Goal: Information Seeking & Learning: Learn about a topic

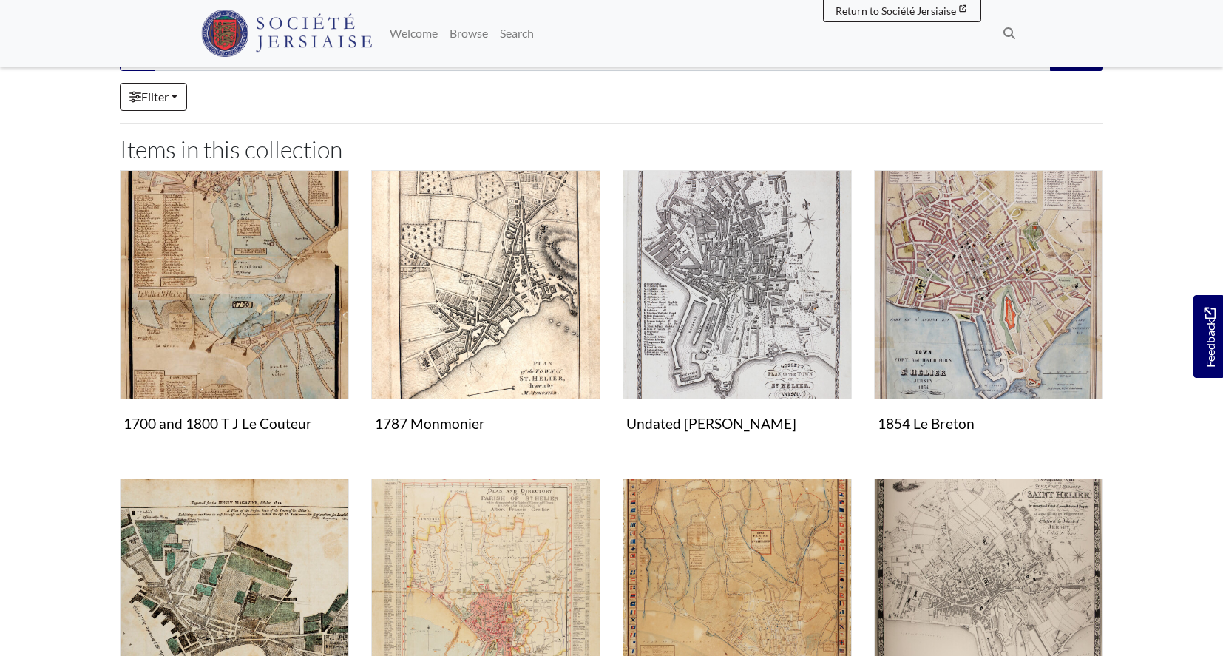
scroll to position [268, 0]
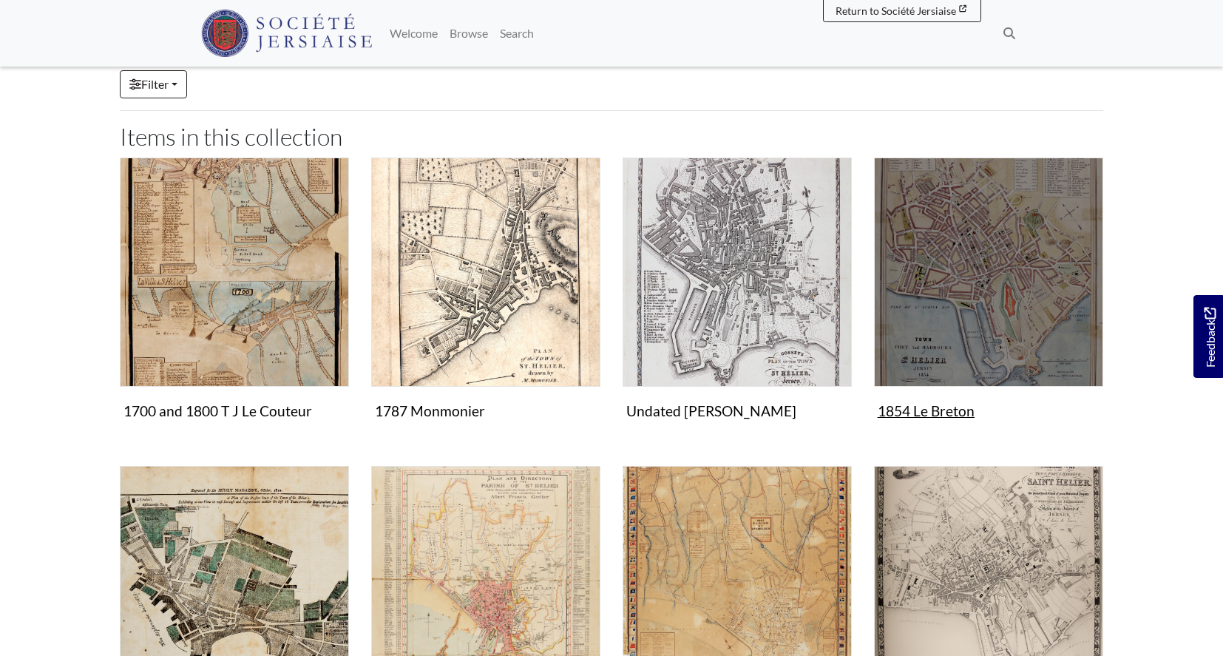
click at [944, 371] on img "Items in this Collection" at bounding box center [988, 272] width 229 height 229
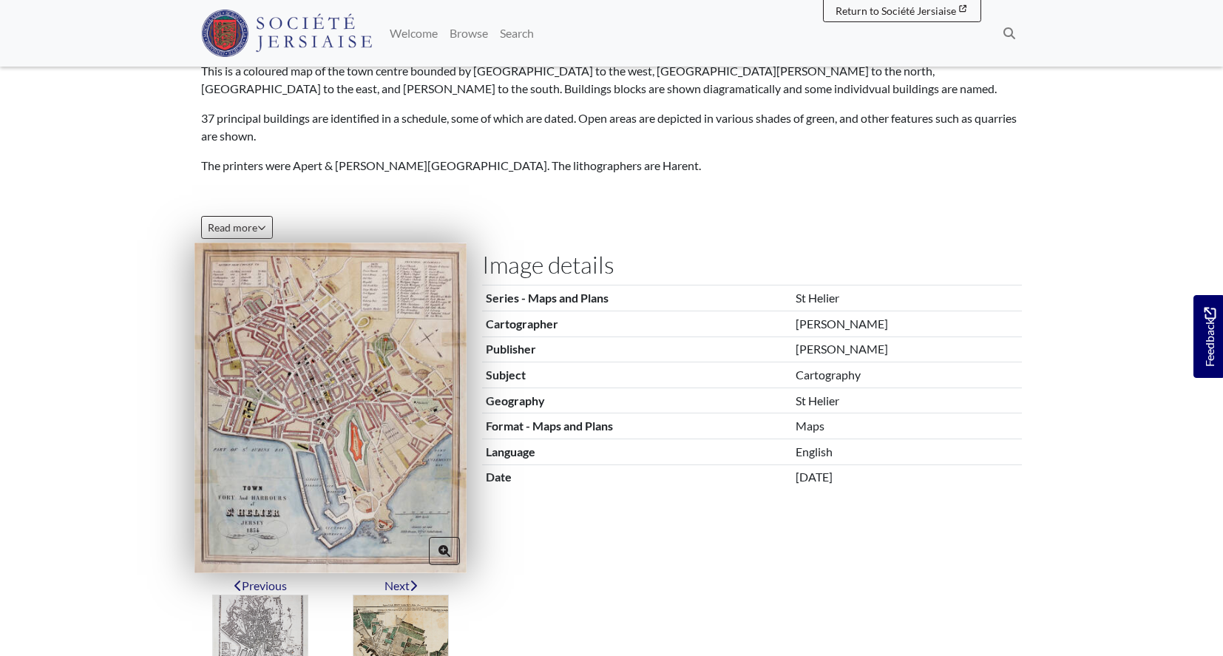
scroll to position [240, 0]
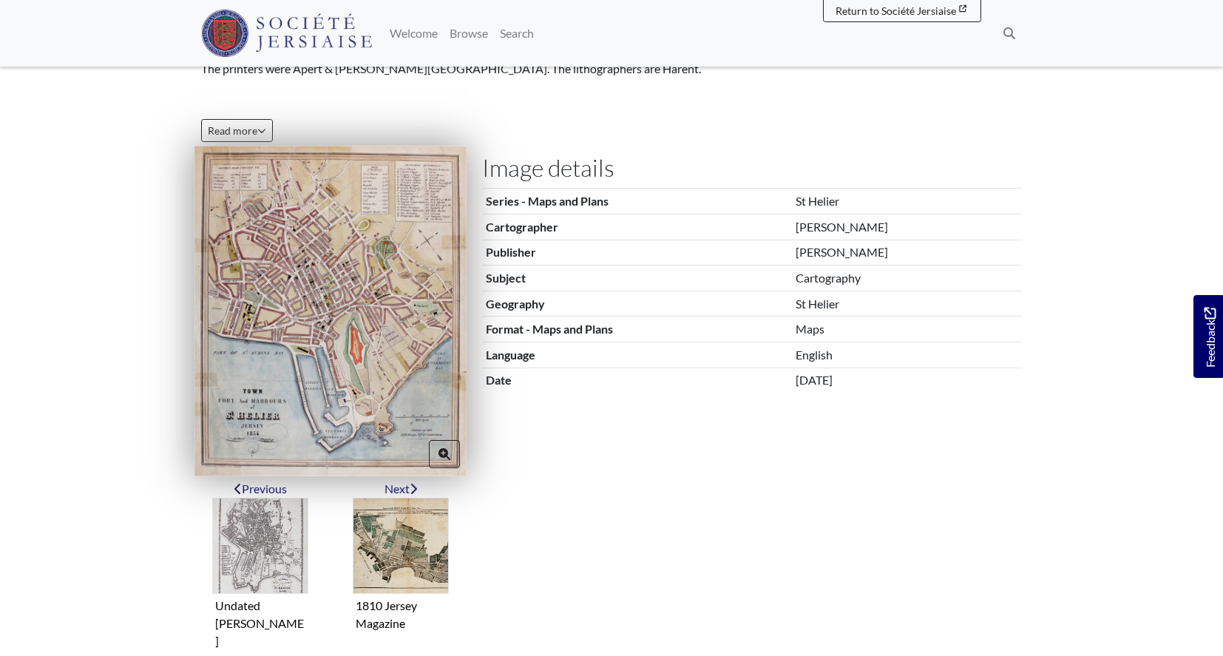
click at [302, 370] on img at bounding box center [330, 311] width 272 height 330
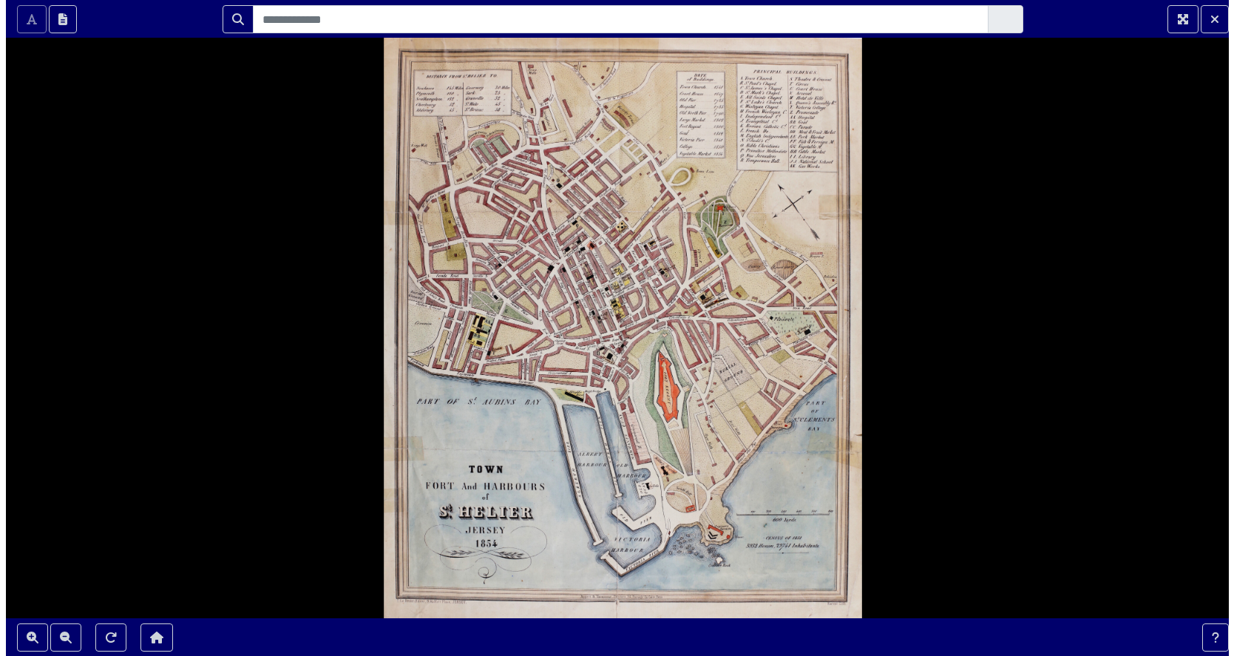
scroll to position [0, 0]
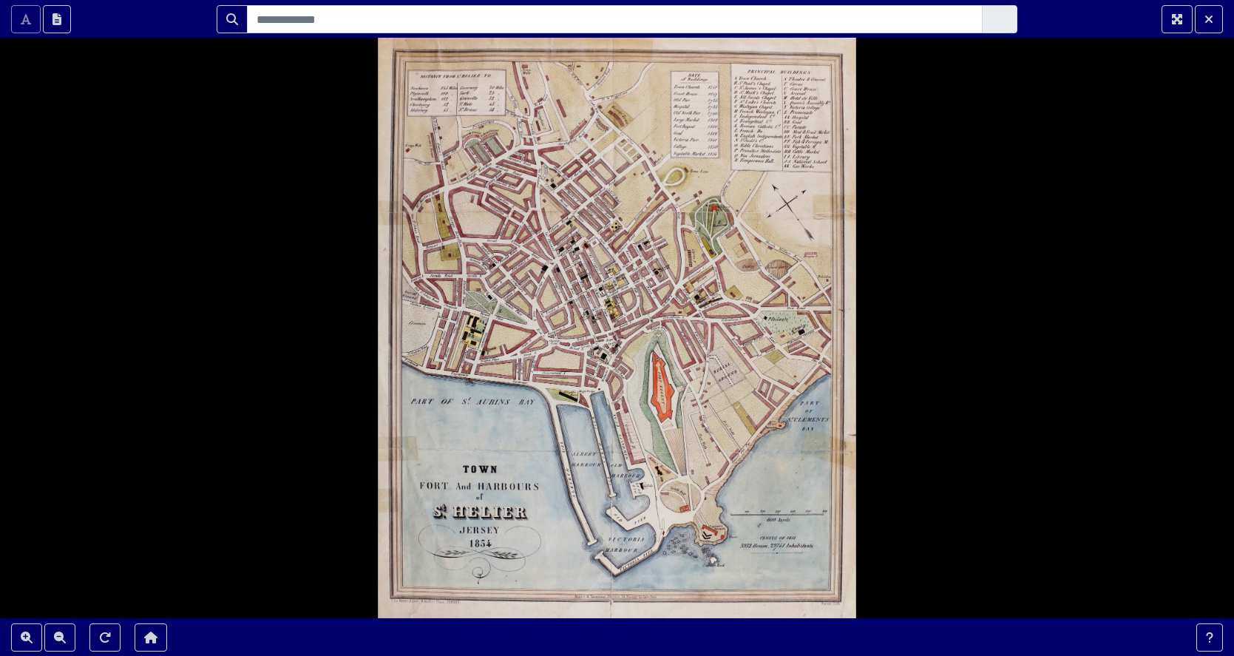
click at [302, 370] on div at bounding box center [617, 328] width 1234 height 656
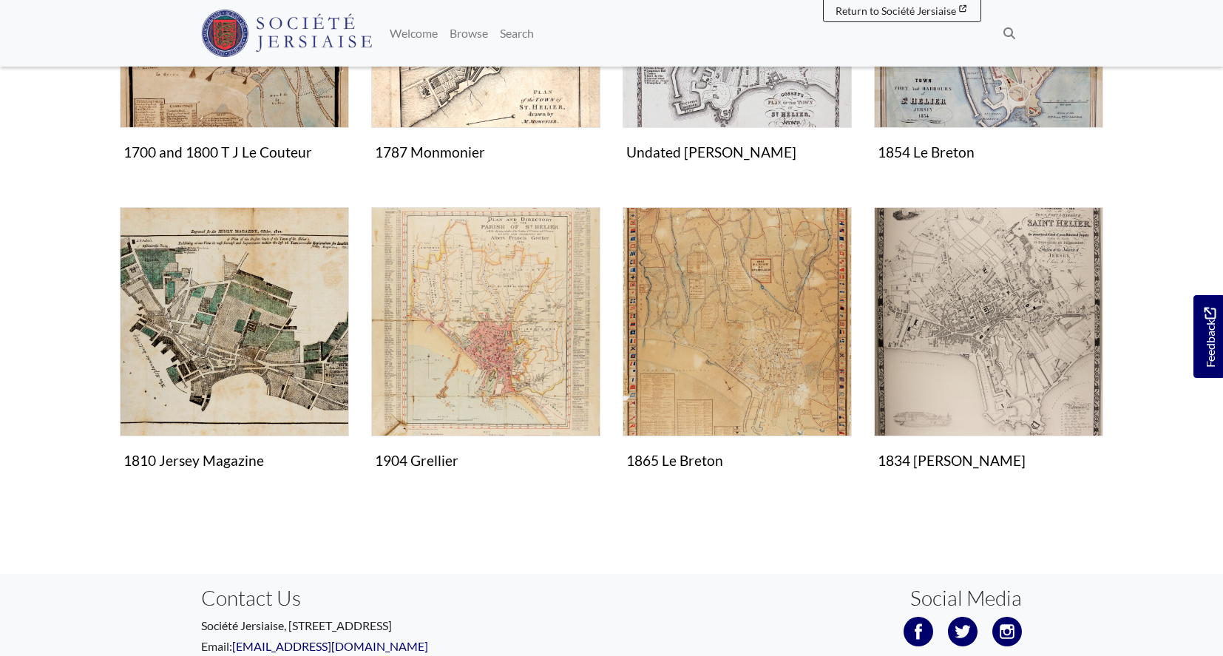
scroll to position [528, 0]
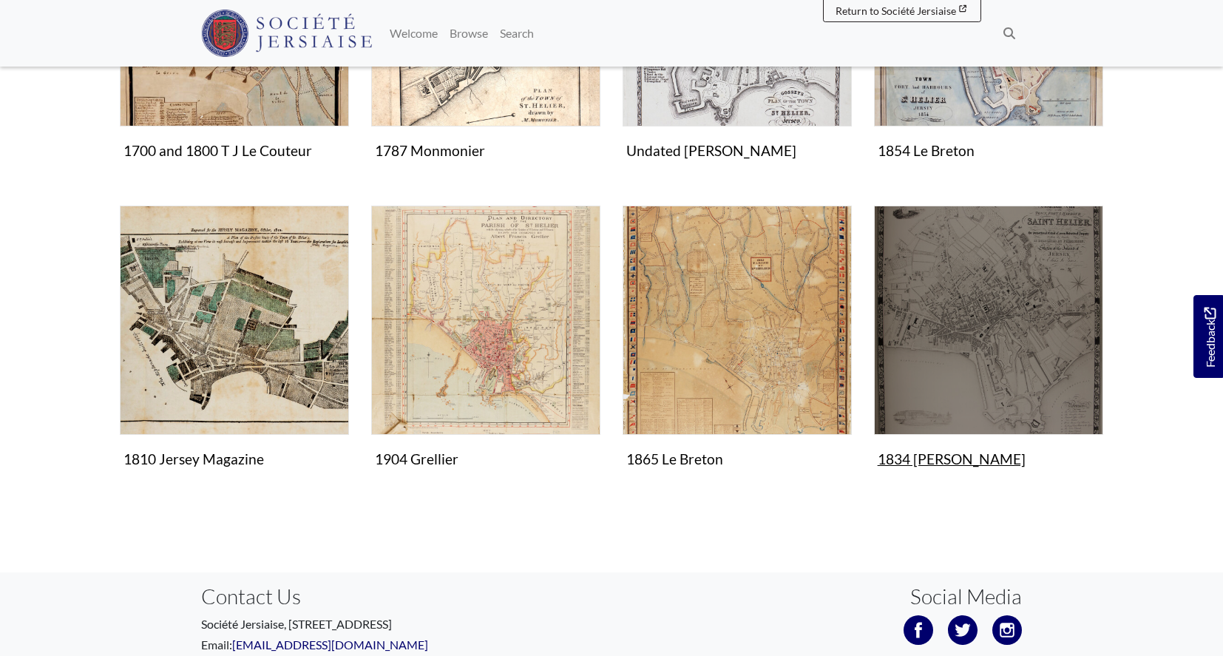
click at [994, 435] on img "Items in this Collection" at bounding box center [988, 320] width 229 height 229
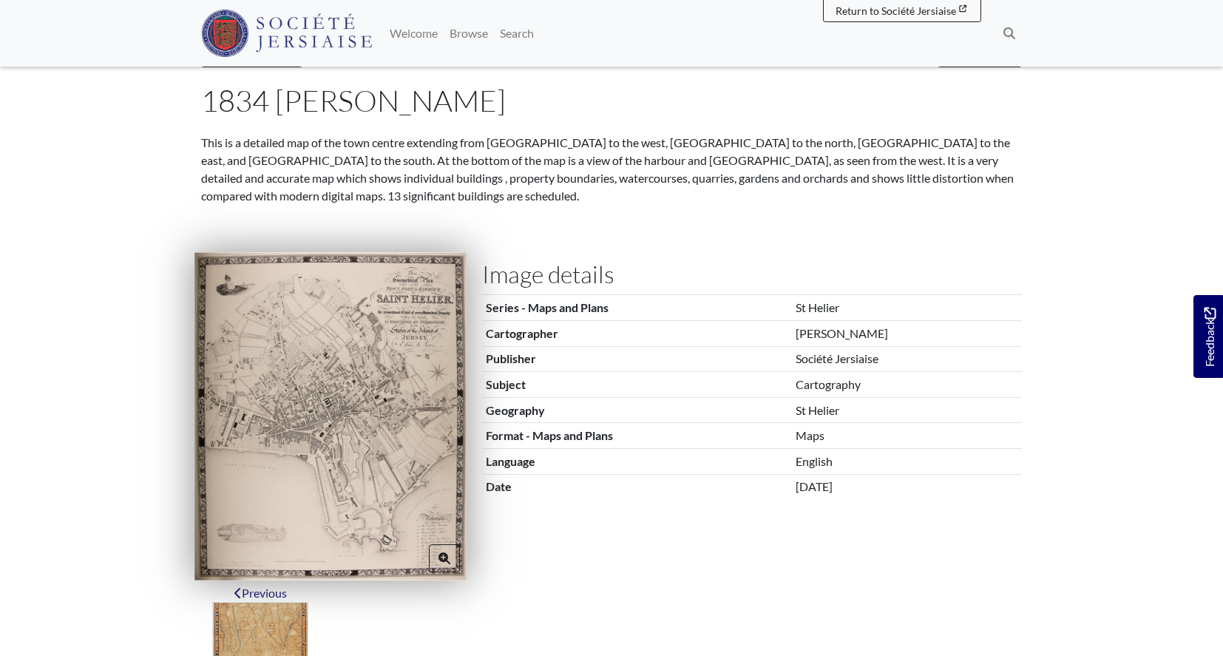
scroll to position [95, 0]
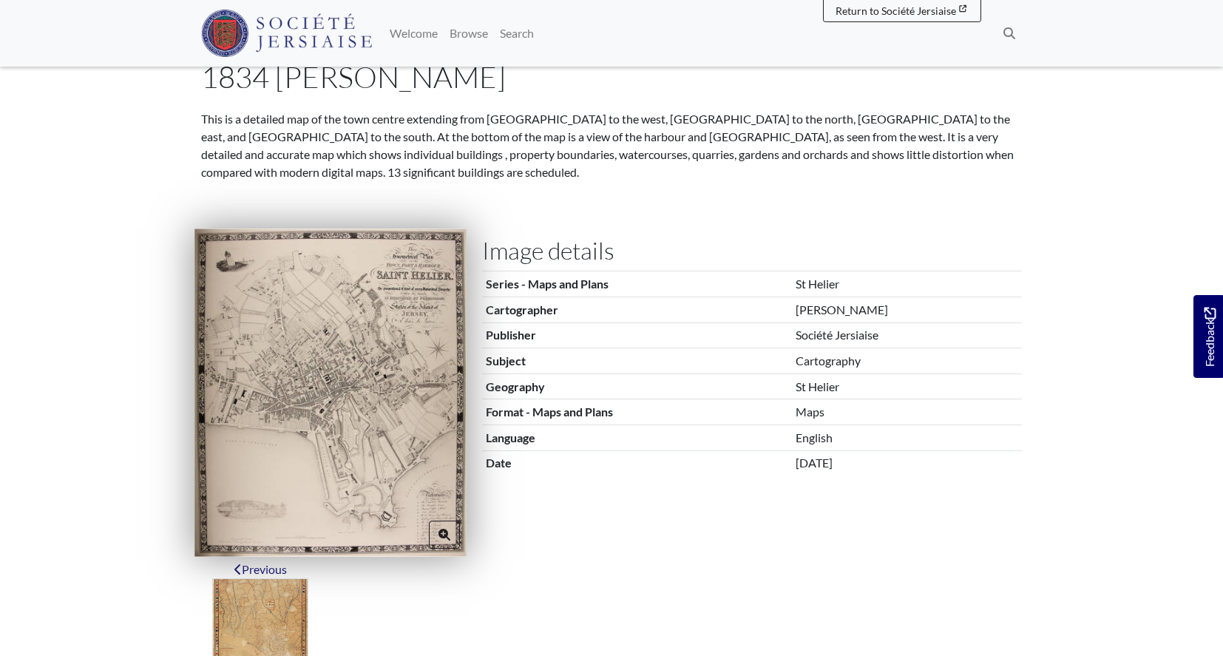
click at [367, 507] on img at bounding box center [330, 393] width 272 height 328
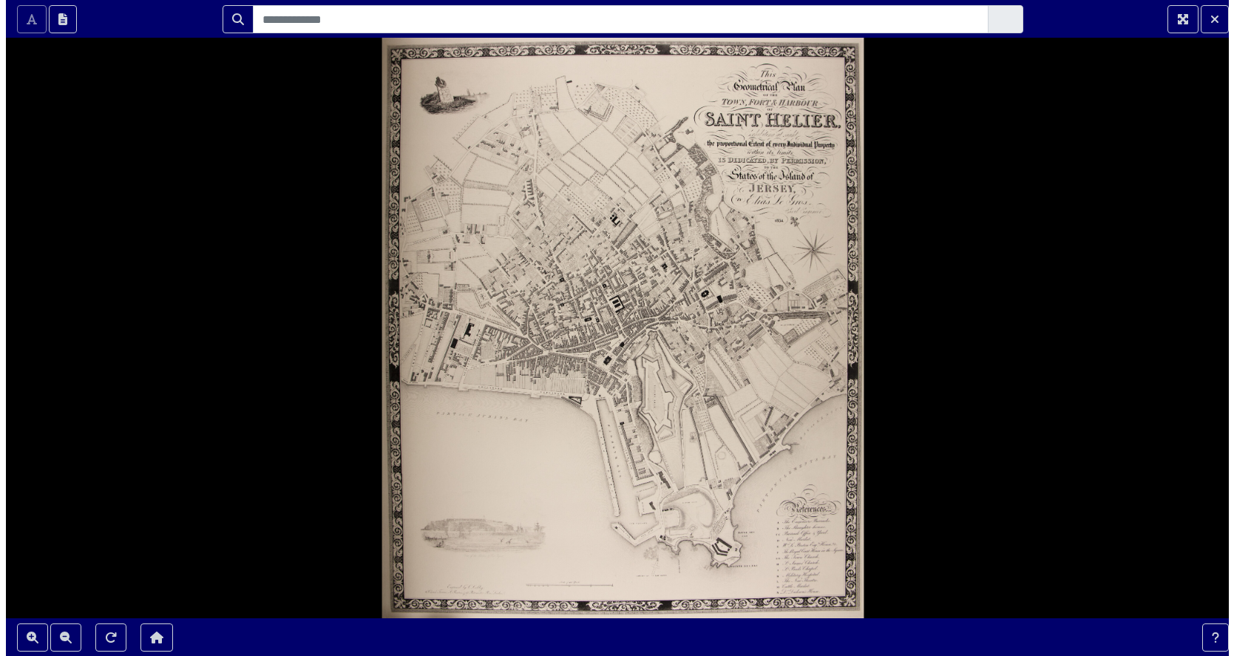
scroll to position [0, 0]
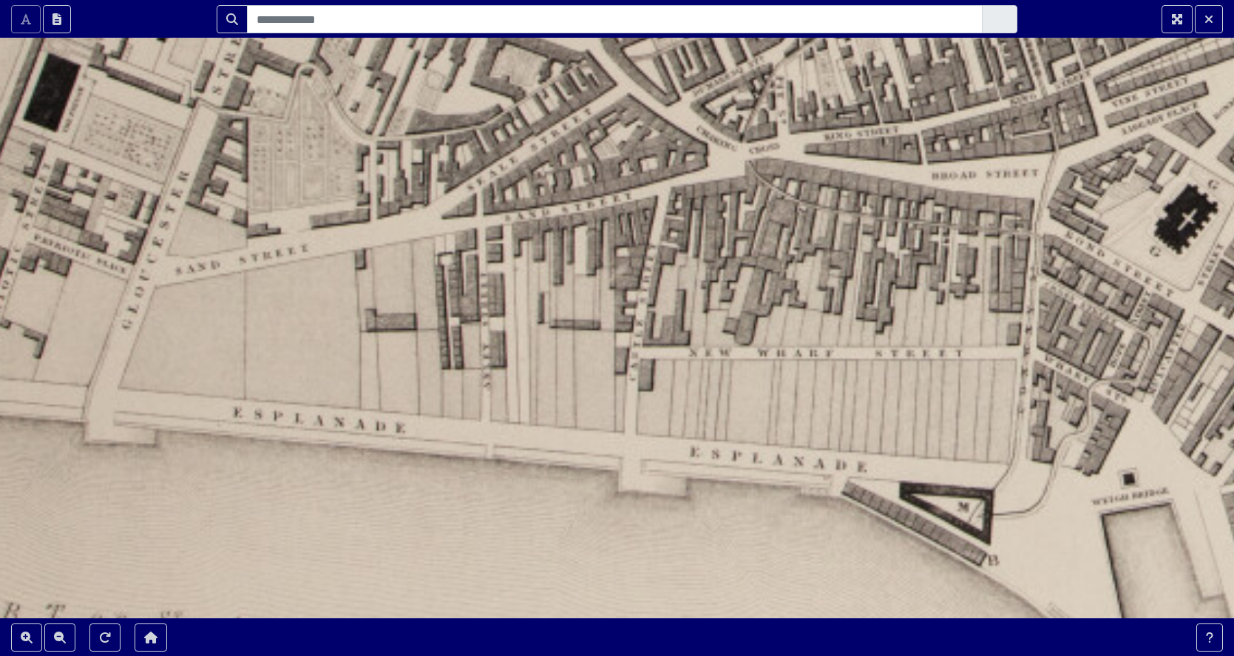
drag, startPoint x: 465, startPoint y: 322, endPoint x: 697, endPoint y: 351, distance: 233.9
click at [697, 351] on div at bounding box center [617, 328] width 1234 height 656
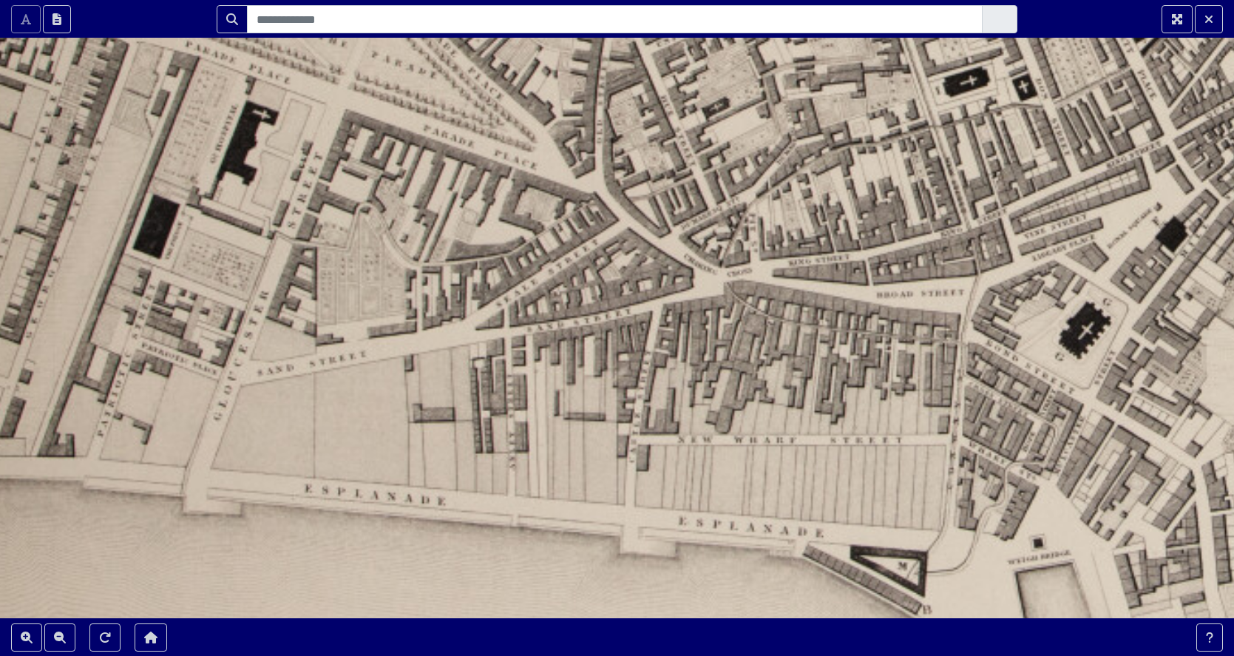
drag, startPoint x: 551, startPoint y: 360, endPoint x: 572, endPoint y: 433, distance: 75.6
click at [572, 433] on div at bounding box center [617, 328] width 1234 height 656
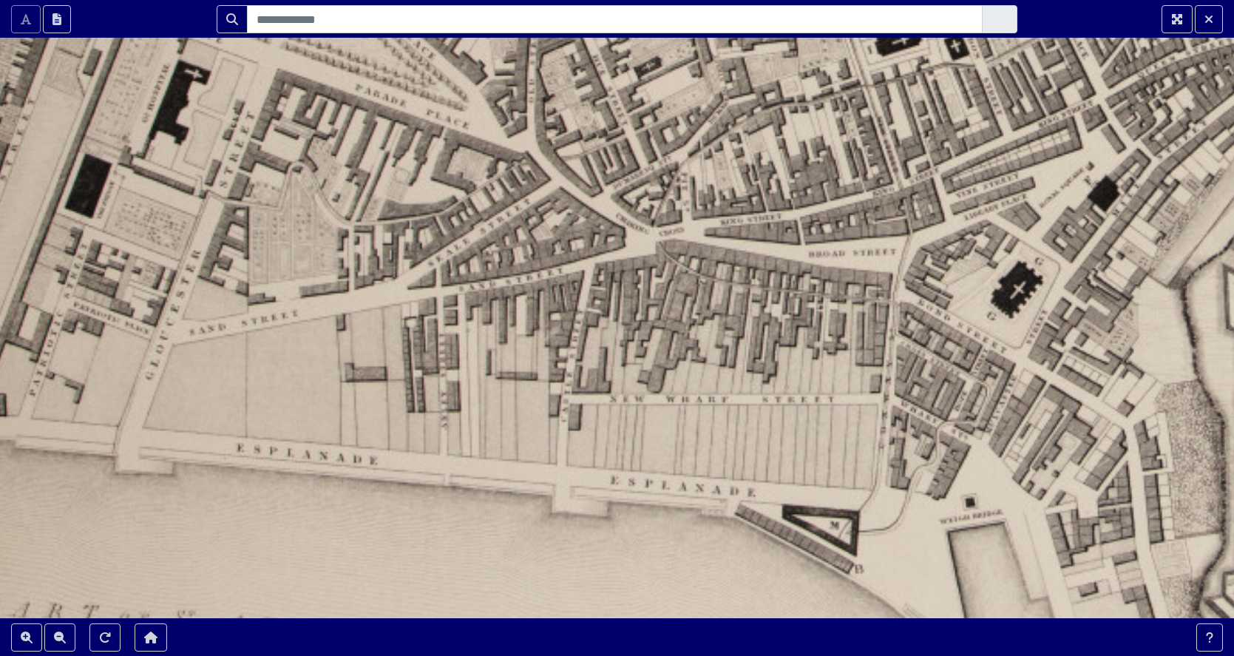
drag, startPoint x: 647, startPoint y: 450, endPoint x: 579, endPoint y: 410, distance: 79.3
click at [579, 410] on div at bounding box center [617, 328] width 1234 height 656
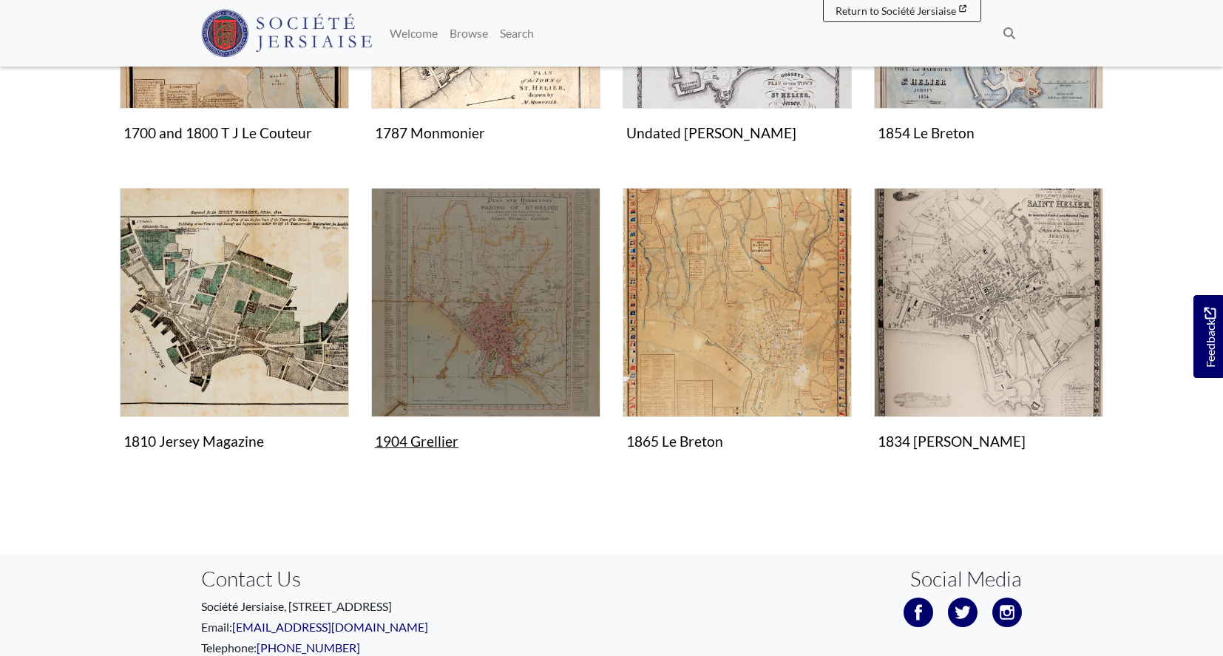
scroll to position [557, 0]
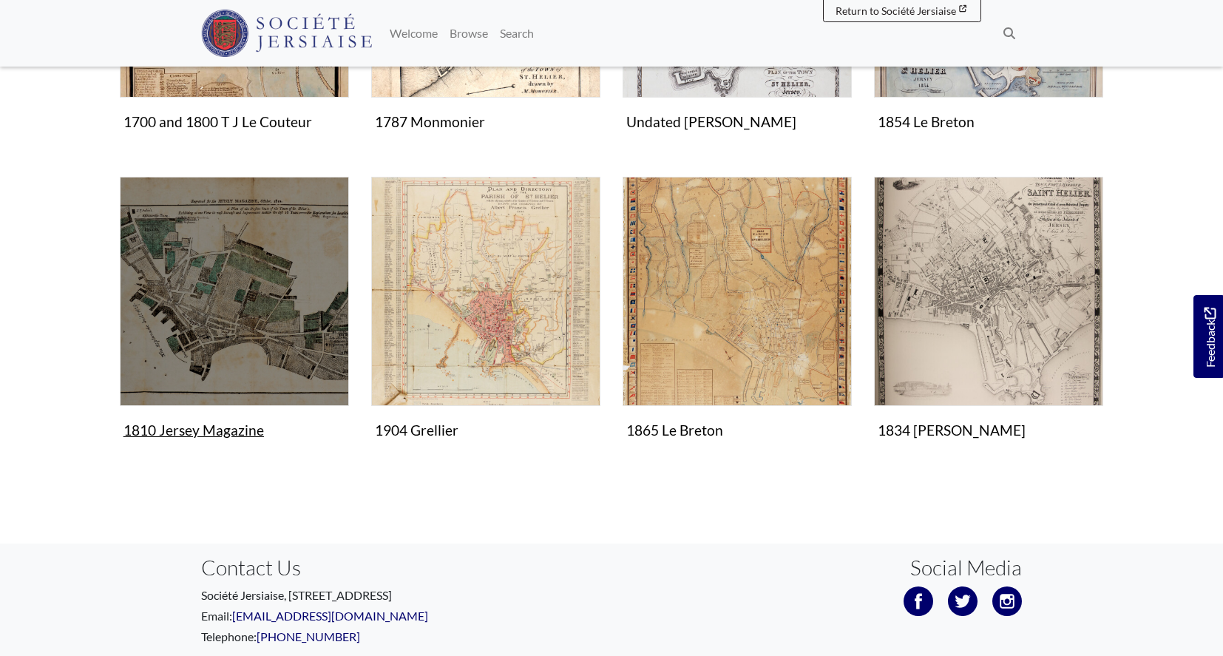
click at [262, 406] on img "Items in this Collection" at bounding box center [234, 291] width 229 height 229
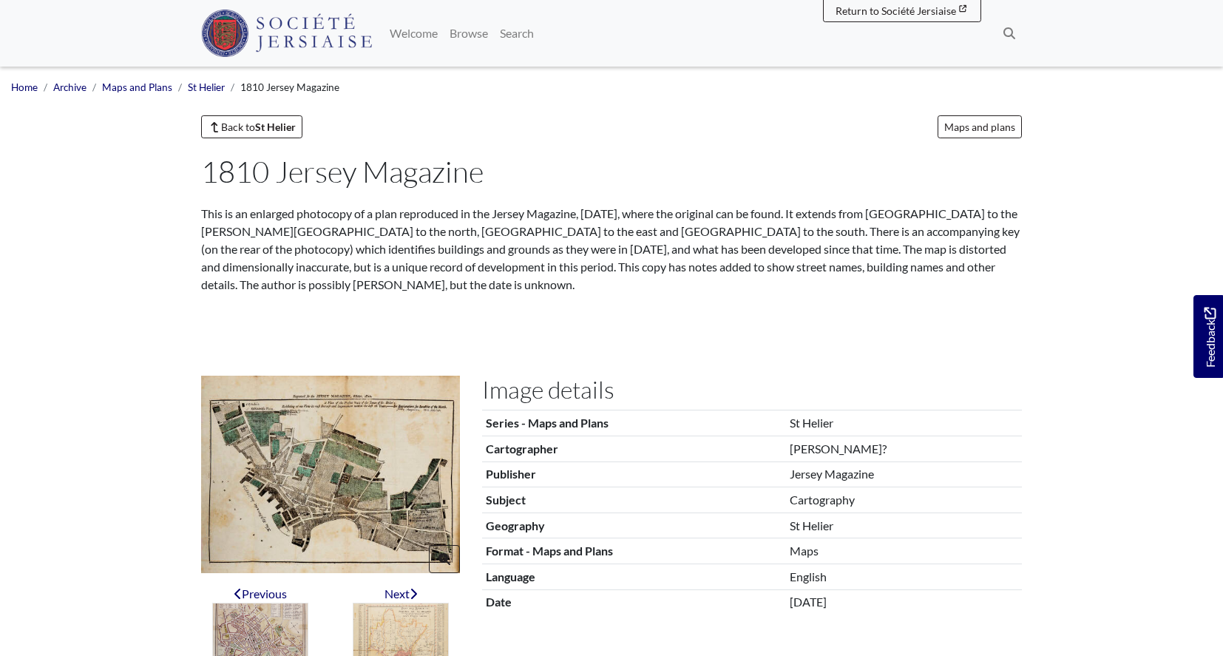
scroll to position [15, 0]
